Goal: Navigation & Orientation: Find specific page/section

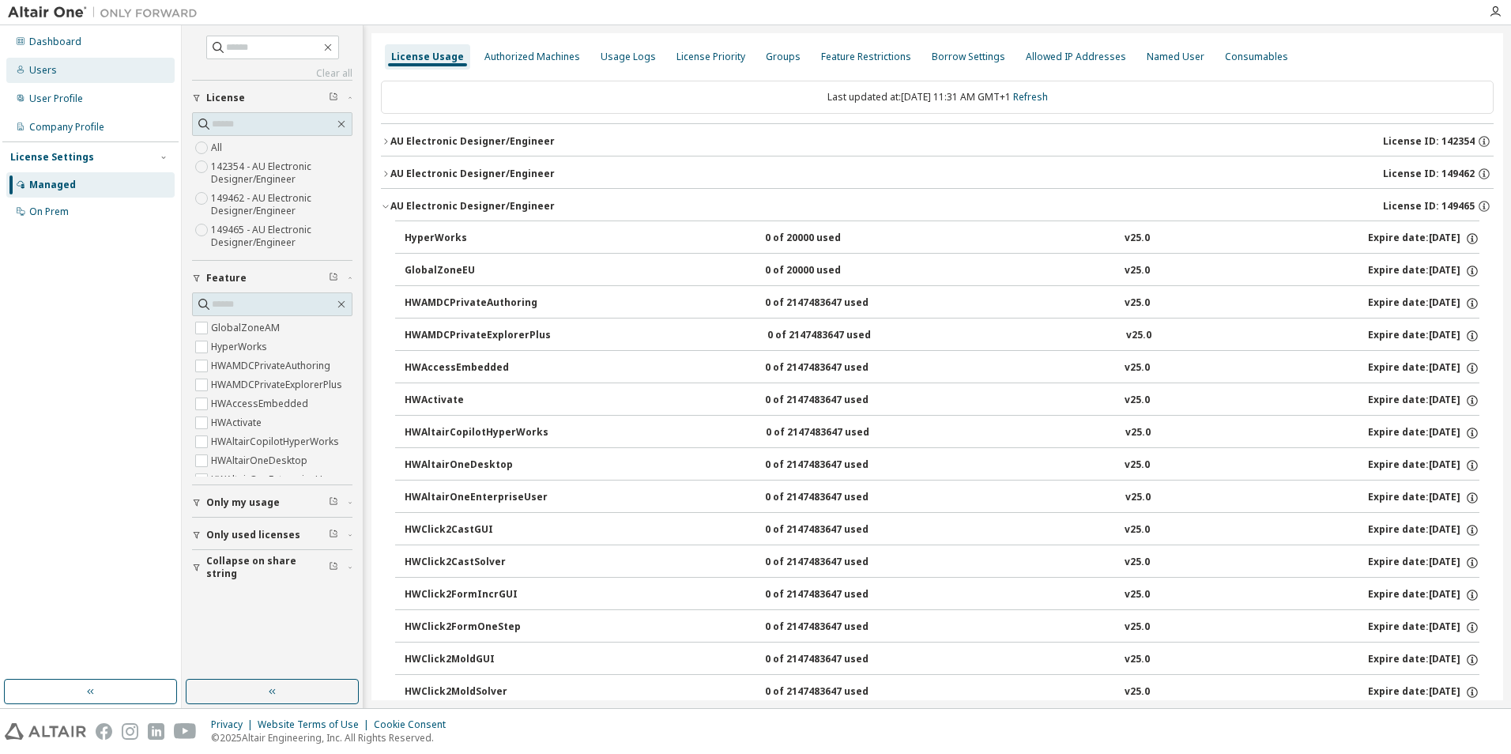
click at [37, 70] on div "Users" at bounding box center [43, 70] width 28 height 13
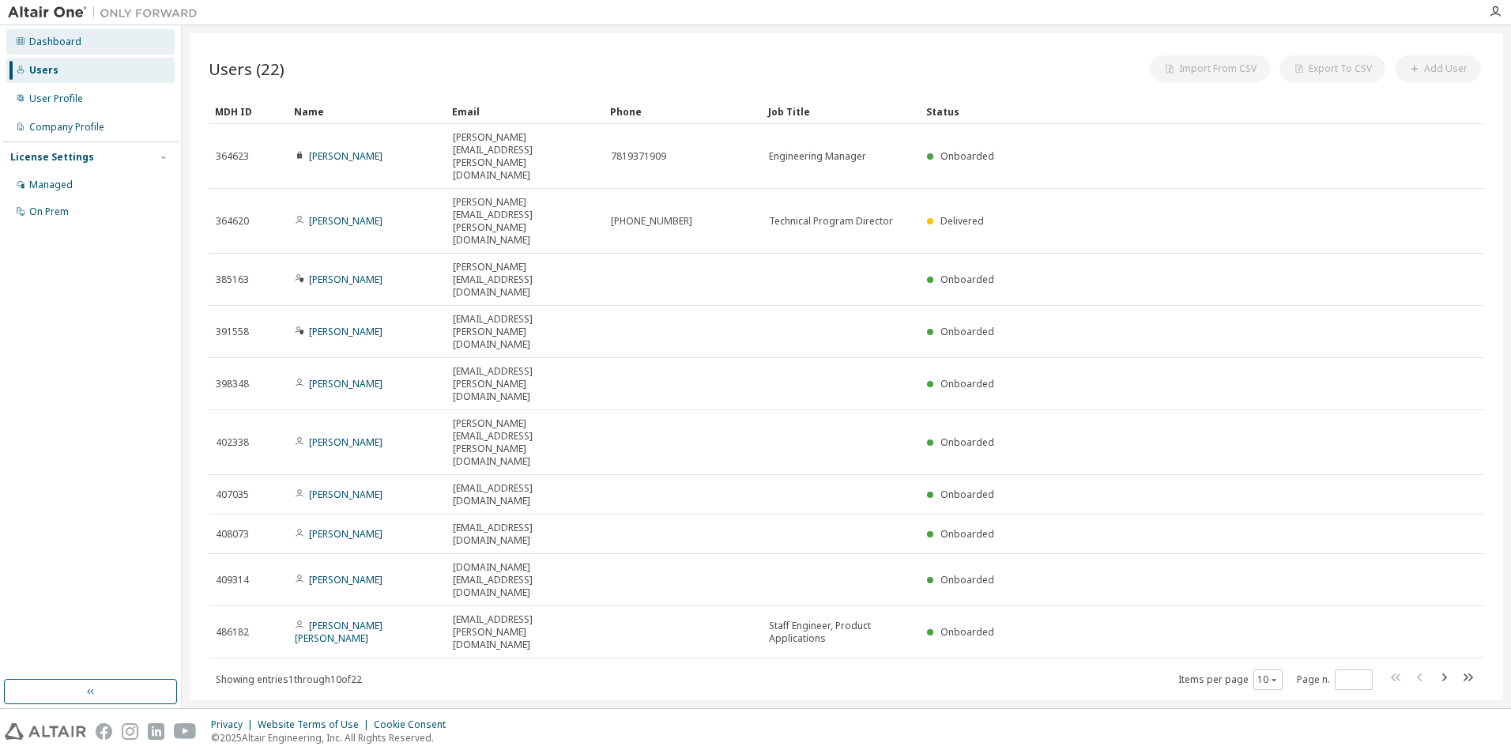
click at [43, 44] on div "Dashboard" at bounding box center [55, 42] width 52 height 13
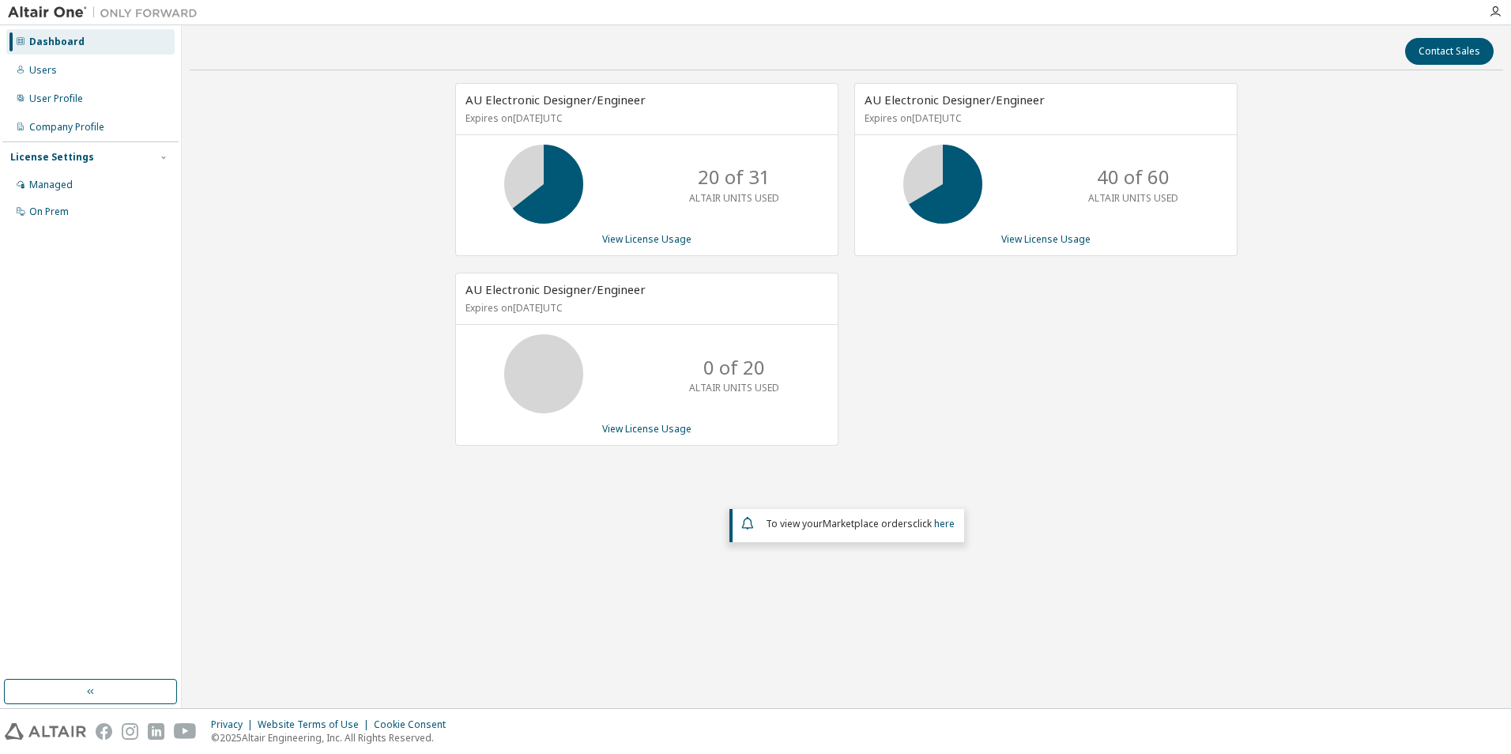
click at [1056, 375] on div "AU Electronic Designer/Engineer Expires on [DATE] UTC 40 of 60 ALTAIR UNITS USE…" at bounding box center [1037, 272] width 399 height 379
click at [38, 66] on div "Users" at bounding box center [43, 70] width 28 height 13
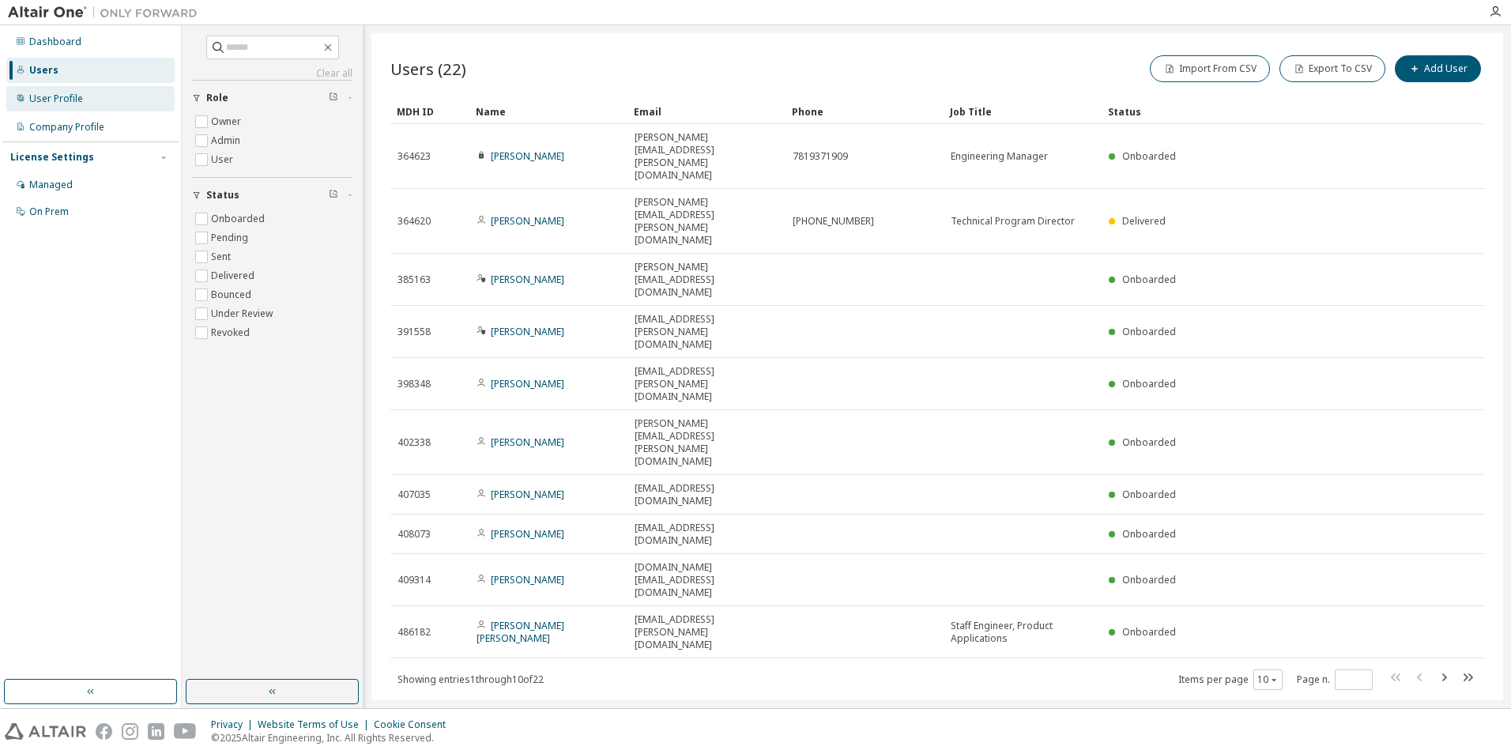
click at [92, 95] on div "User Profile" at bounding box center [90, 98] width 168 height 25
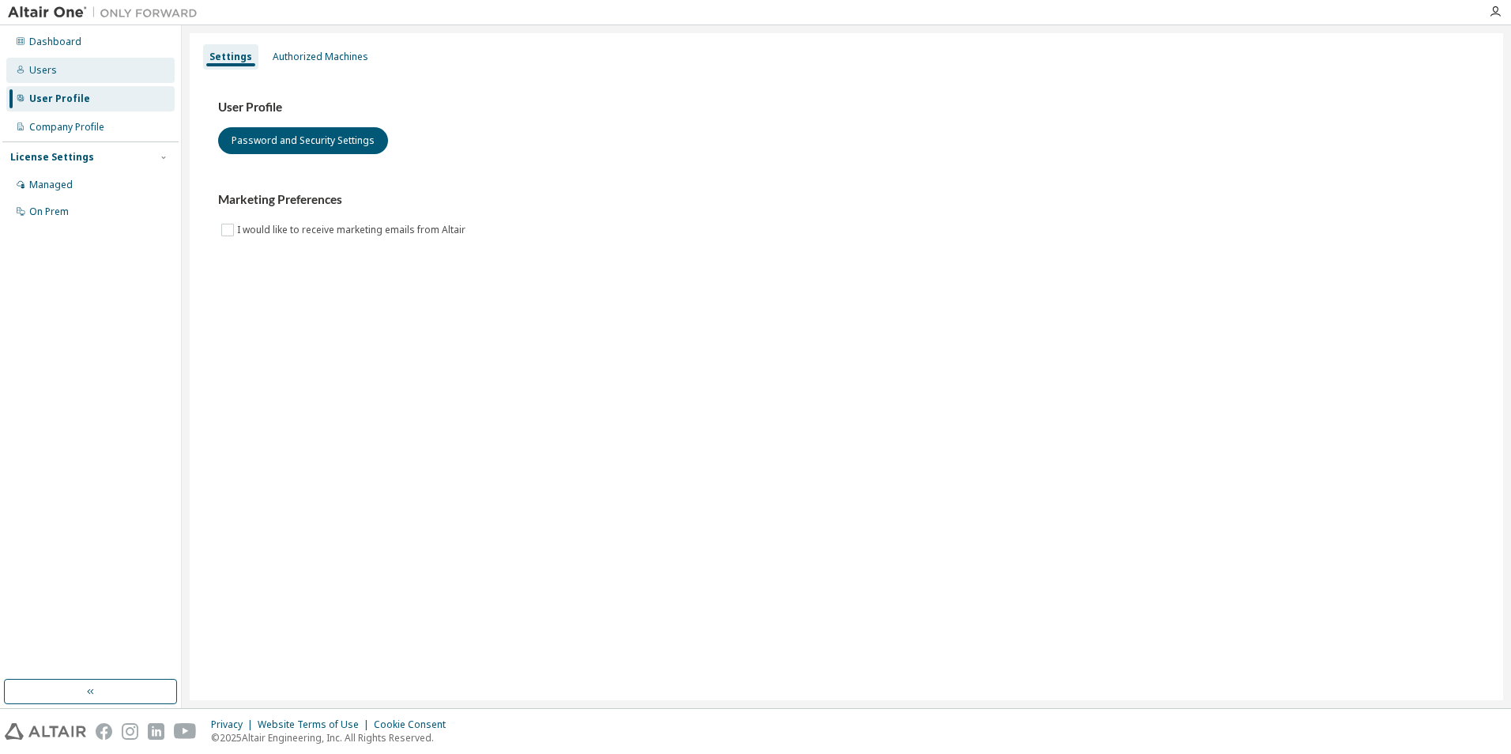
click at [75, 76] on div "Users" at bounding box center [90, 70] width 168 height 25
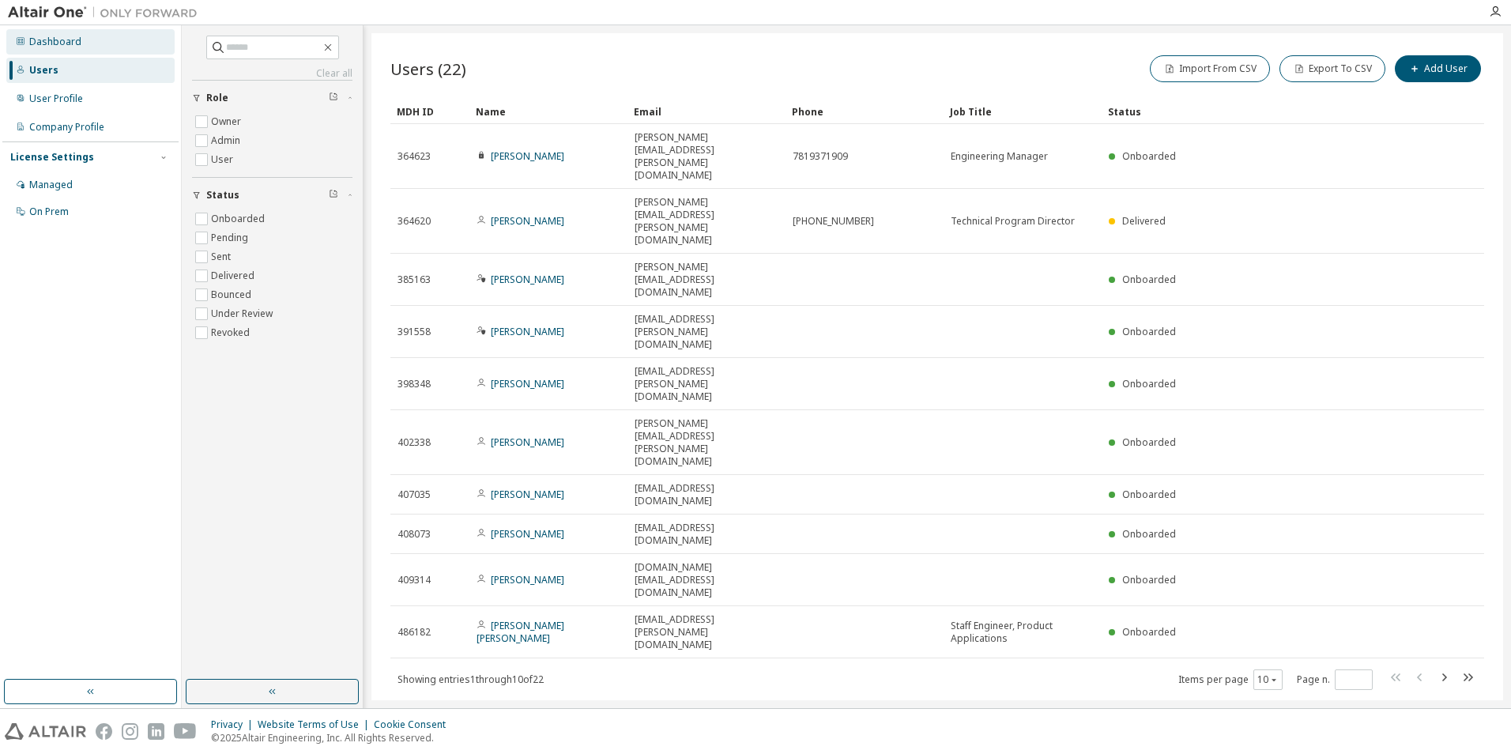
click at [92, 41] on div "Dashboard" at bounding box center [90, 41] width 168 height 25
